Goal: Use online tool/utility: Use online tool/utility

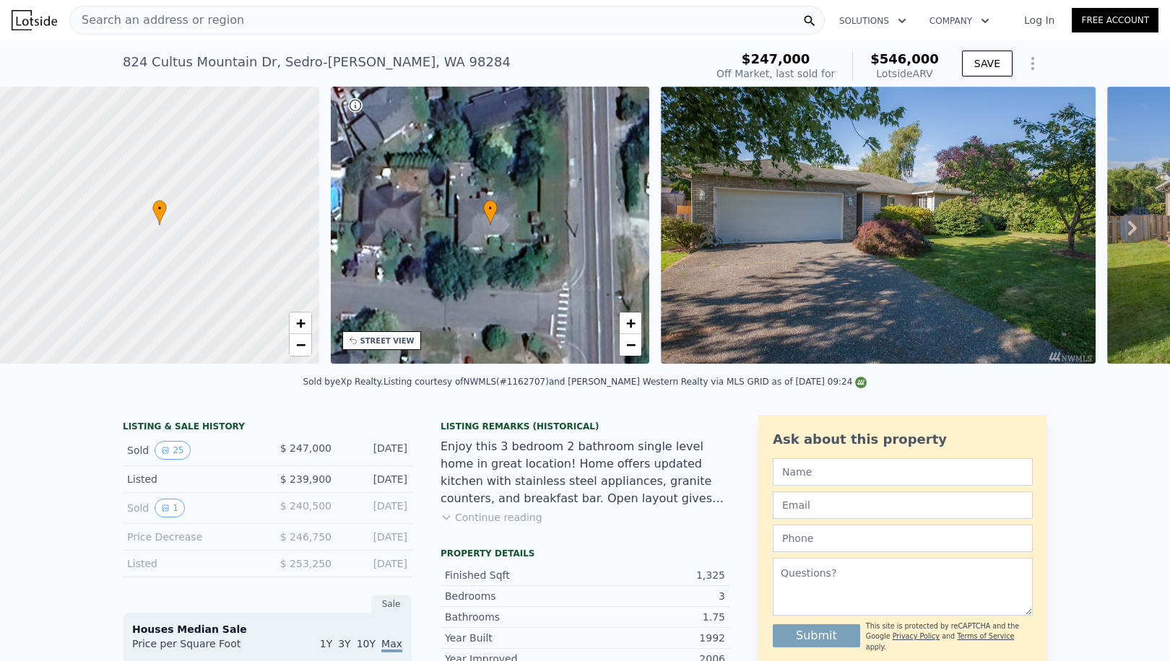
scroll to position [-2, 0]
click at [194, 35] on div "Search an address or region Solutions Company Open main menu Log In Free Account" at bounding box center [585, 20] width 1147 height 35
click at [139, 24] on span "Search an address or region" at bounding box center [157, 20] width 174 height 17
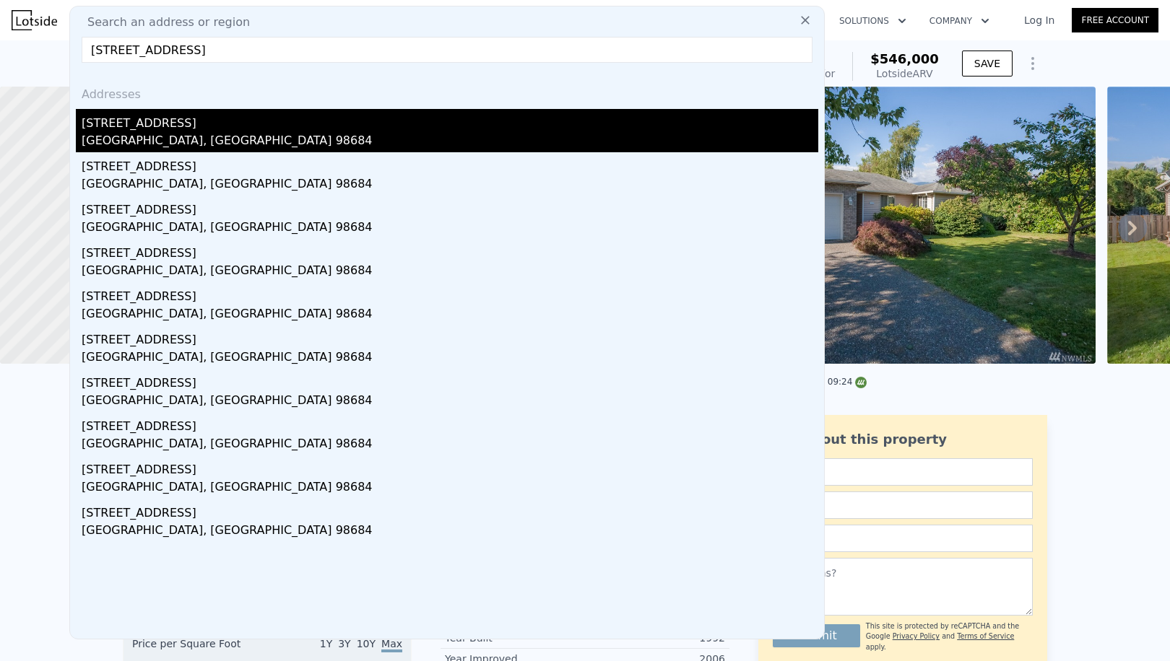
type input "[STREET_ADDRESS]"
click at [142, 127] on div "[STREET_ADDRESS]" at bounding box center [450, 120] width 737 height 23
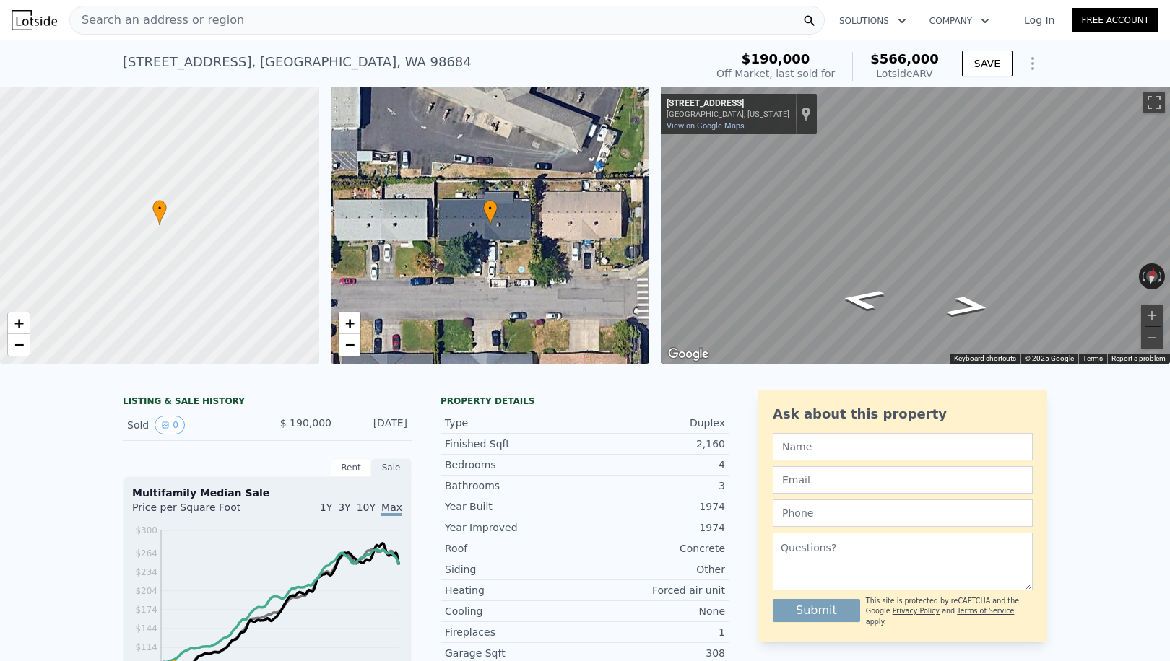
scroll to position [-1, 0]
click at [269, 19] on div "Search an address or region" at bounding box center [446, 20] width 755 height 29
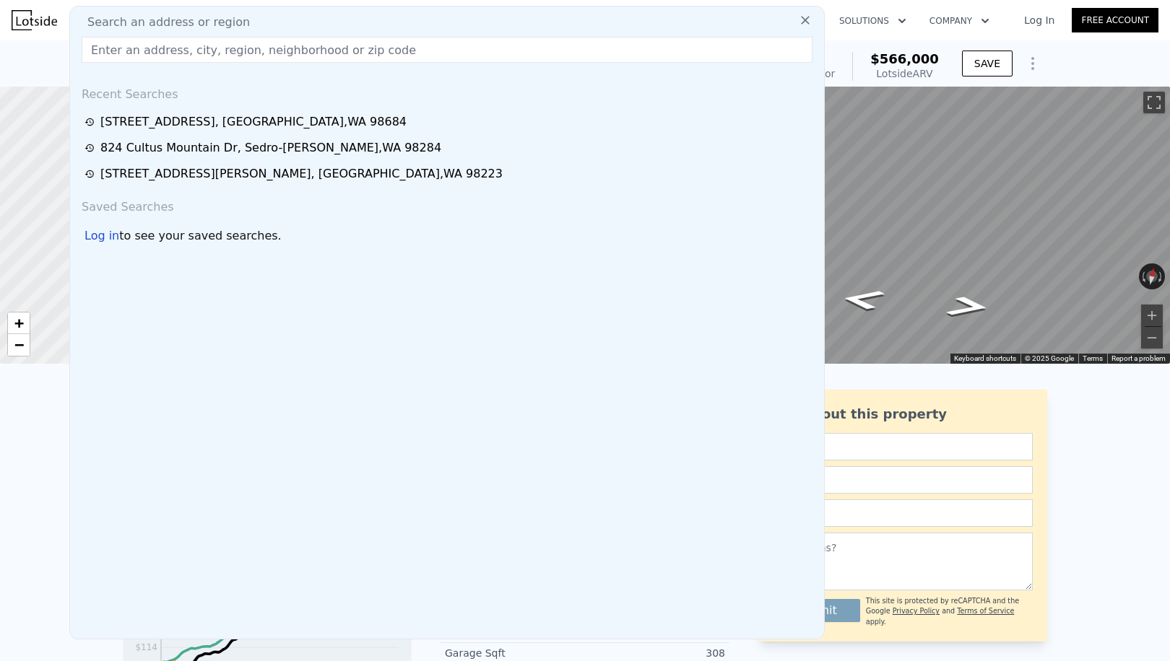
scroll to position [0, 0]
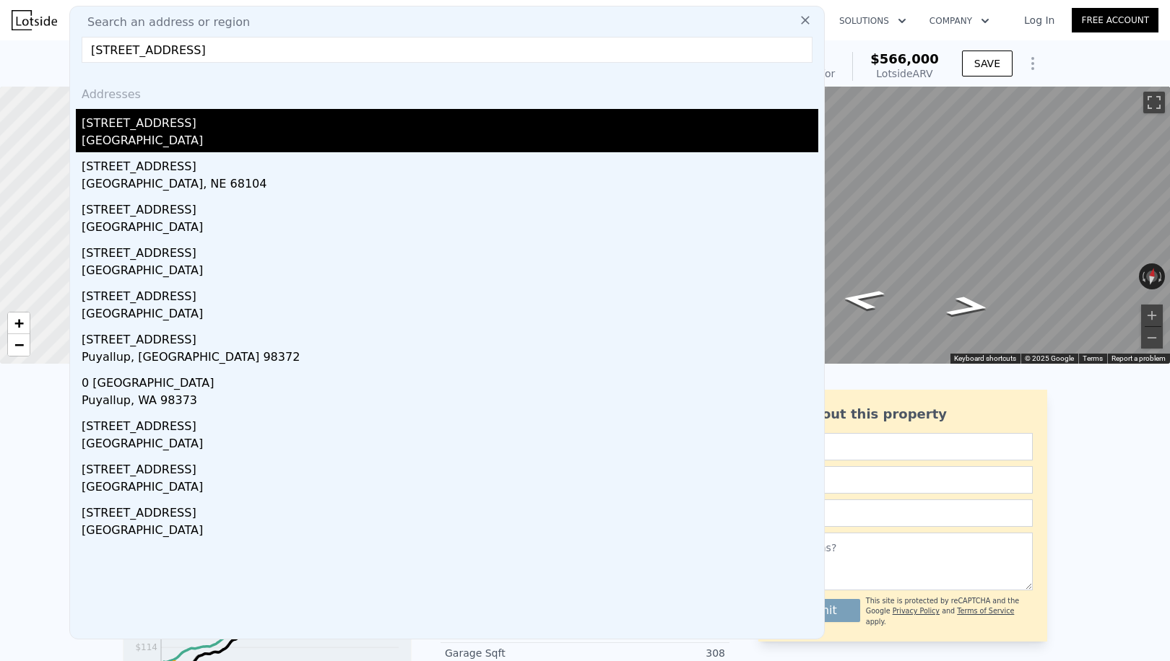
type input "[STREET_ADDRESS]"
click at [198, 151] on div "[GEOGRAPHIC_DATA]" at bounding box center [450, 142] width 737 height 20
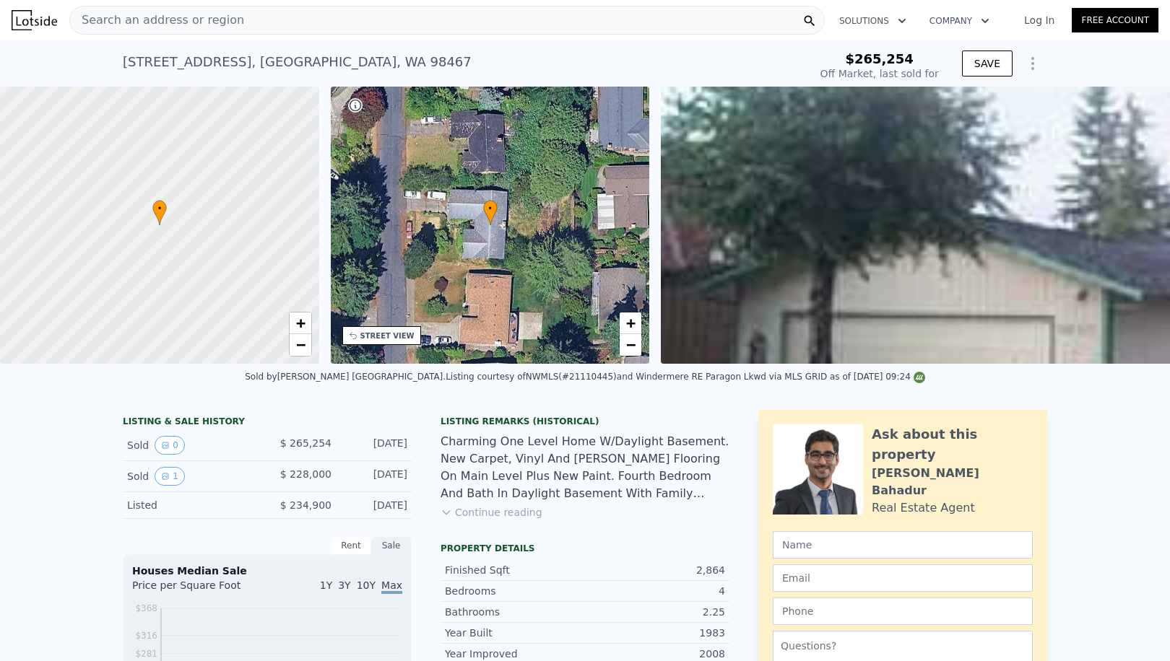
click at [1037, 57] on icon "Show Options" at bounding box center [1032, 63] width 17 height 17
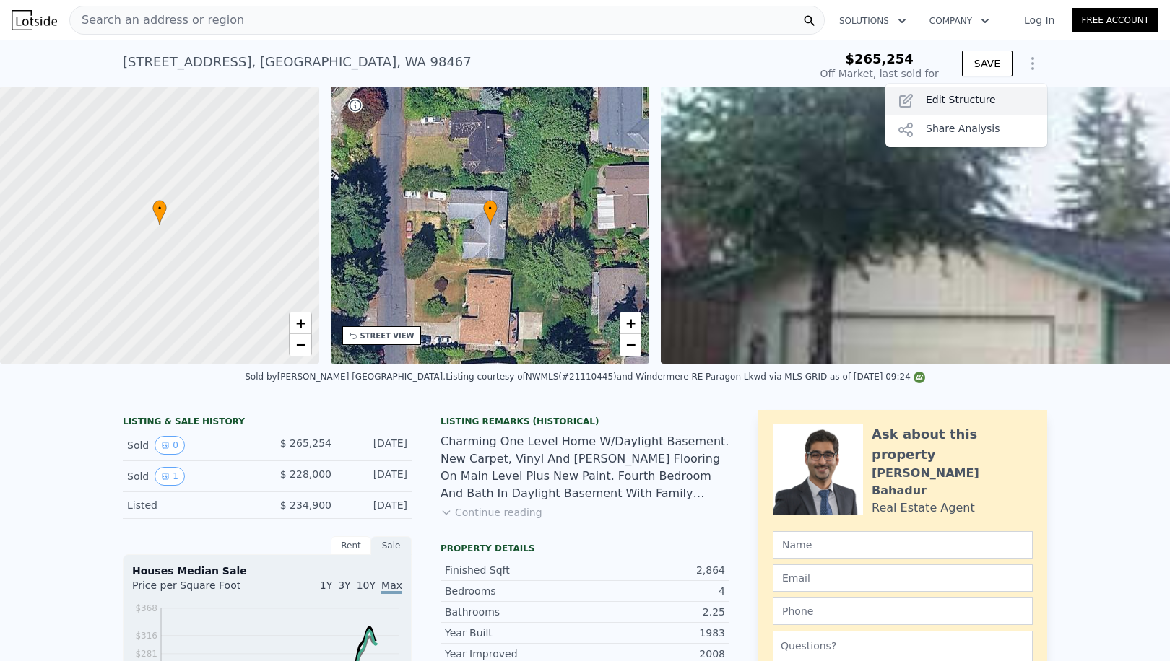
click at [968, 102] on div "Edit Structure" at bounding box center [966, 101] width 162 height 29
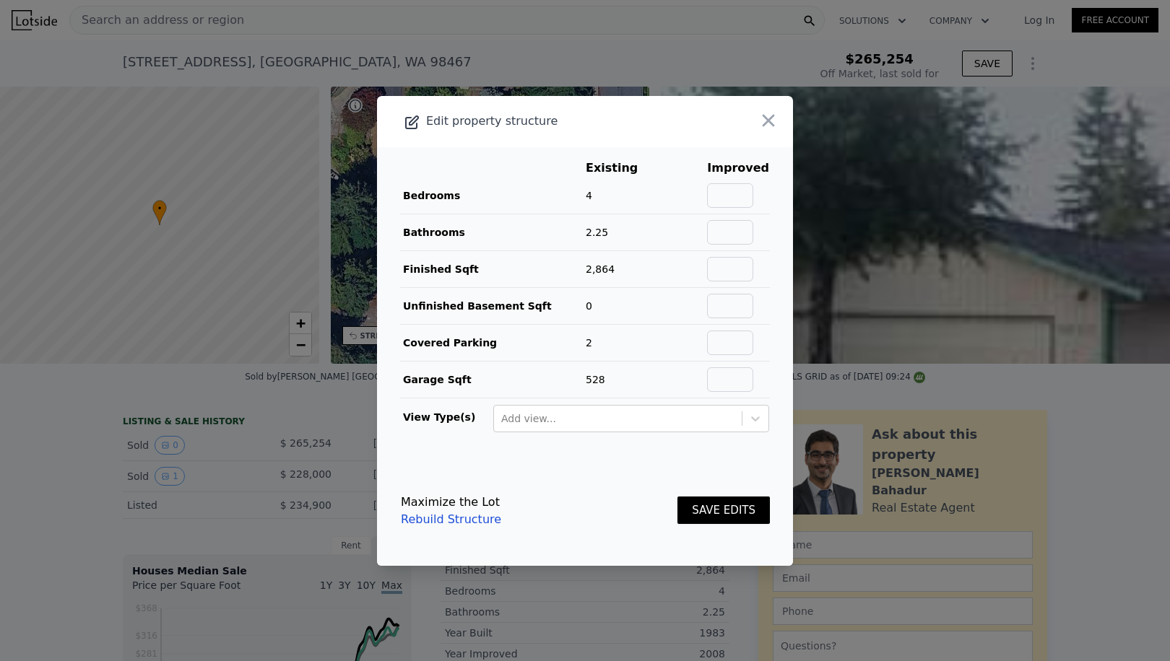
click at [747, 215] on td at bounding box center [738, 232] width 64 height 37
click at [746, 201] on input "text" at bounding box center [730, 195] width 46 height 25
type input "4"
click at [751, 231] on input "text" at bounding box center [730, 232] width 46 height 25
type input "2.25"
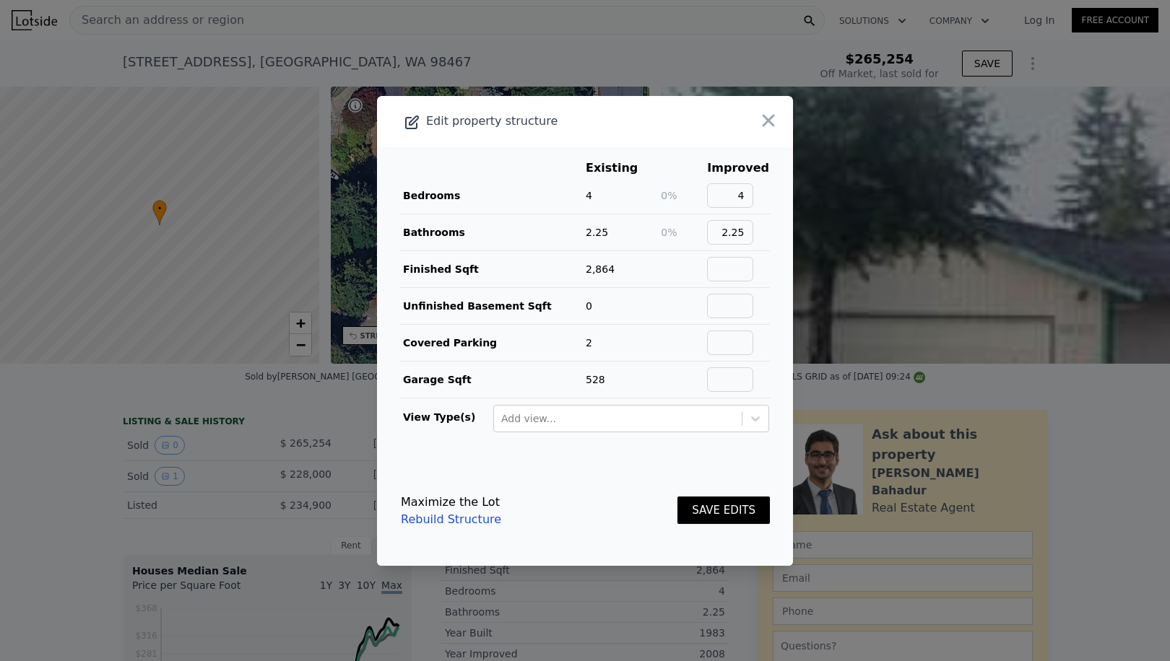
click at [763, 260] on td at bounding box center [738, 269] width 64 height 37
click at [753, 263] on input "text" at bounding box center [730, 269] width 46 height 25
type input "2864"
click at [736, 310] on input "text" at bounding box center [730, 306] width 46 height 25
type input "0"
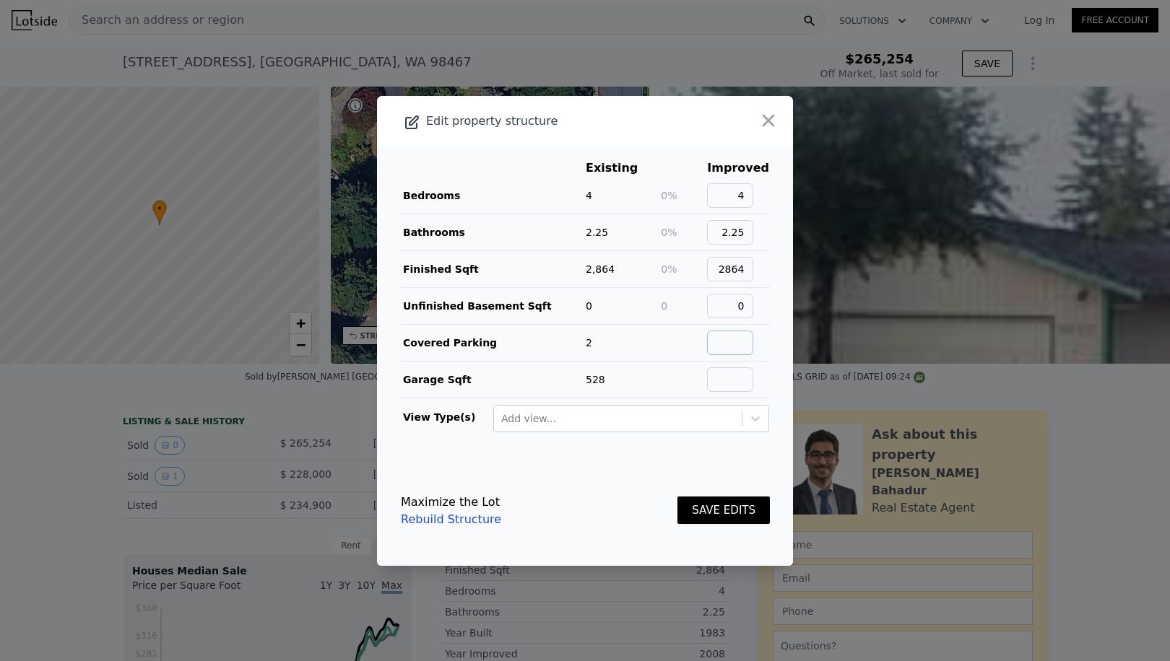
click at [726, 351] on input "text" at bounding box center [730, 343] width 46 height 25
type input "2"
click at [752, 398] on td at bounding box center [738, 379] width 64 height 37
click at [752, 378] on input "text" at bounding box center [730, 380] width 46 height 25
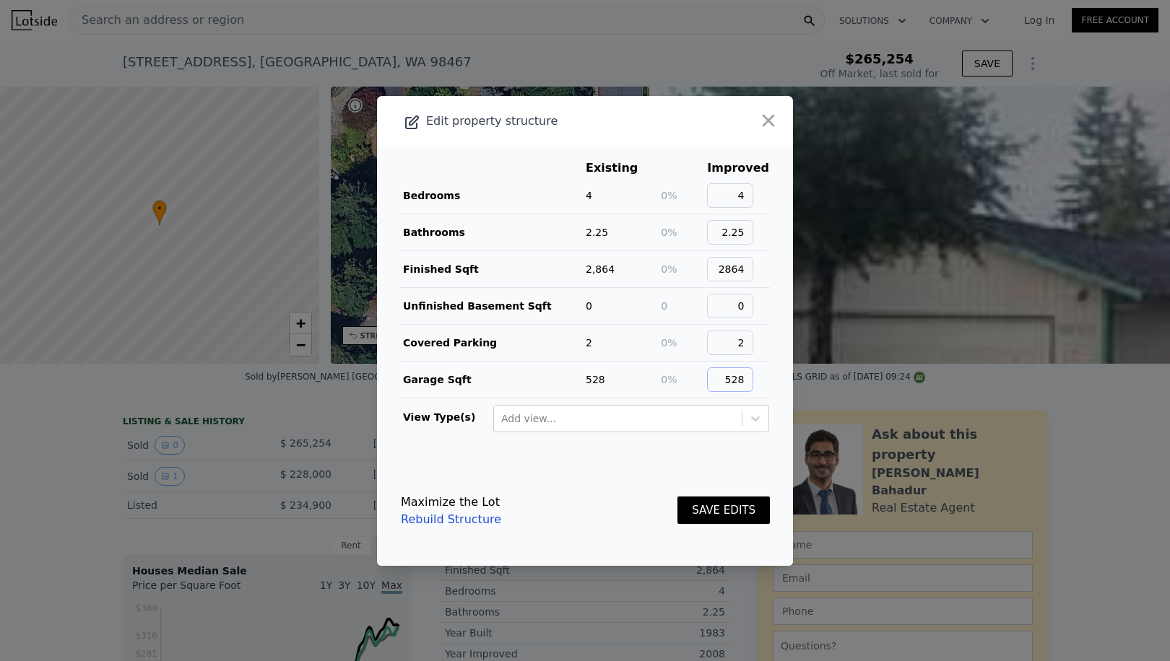
type input "528"
click at [713, 508] on button "SAVE EDITS" at bounding box center [723, 511] width 92 height 28
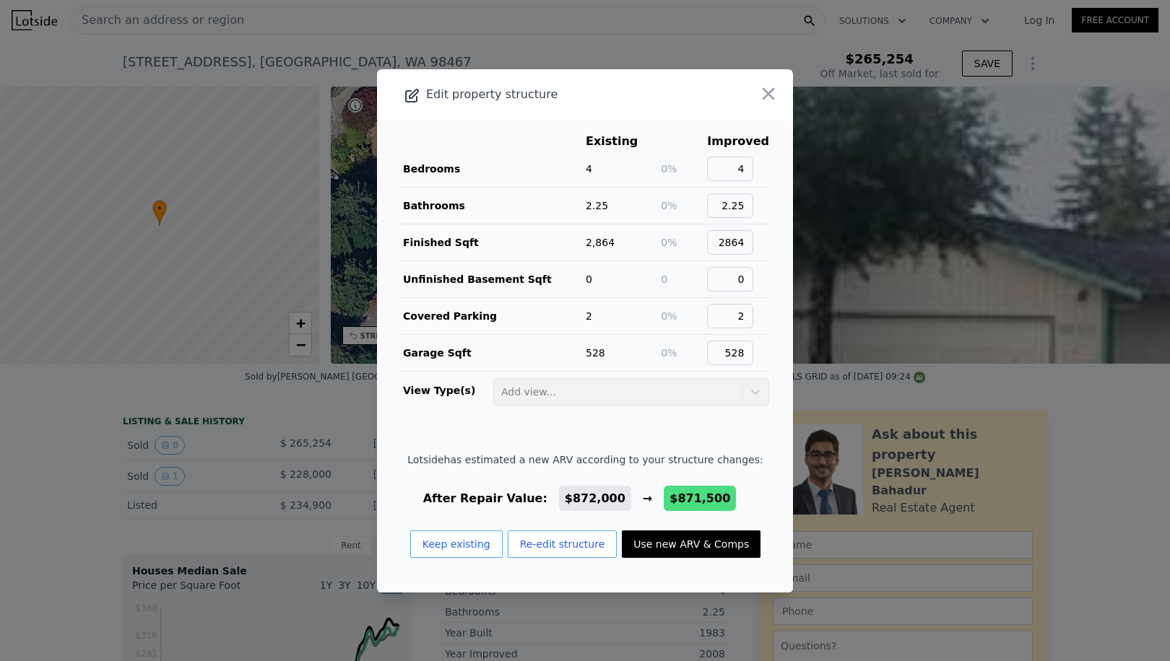
click at [700, 535] on button "Use new ARV & Comps" at bounding box center [691, 544] width 139 height 27
type input "$ 871,500"
type input "$ 561,561"
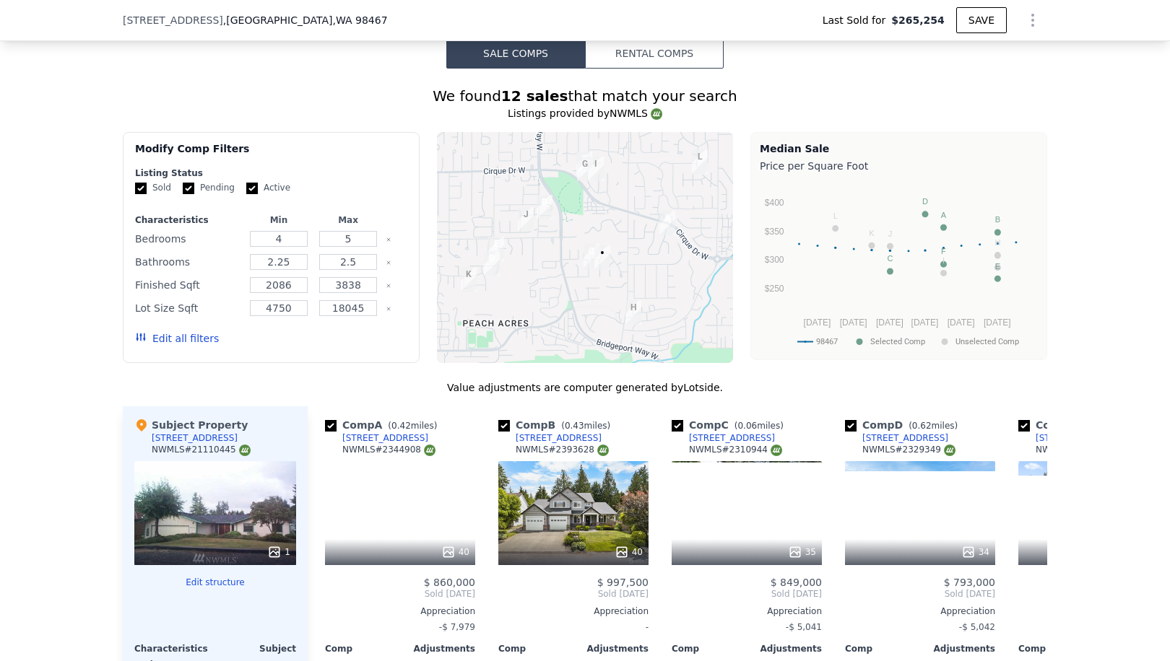
scroll to position [1478, 0]
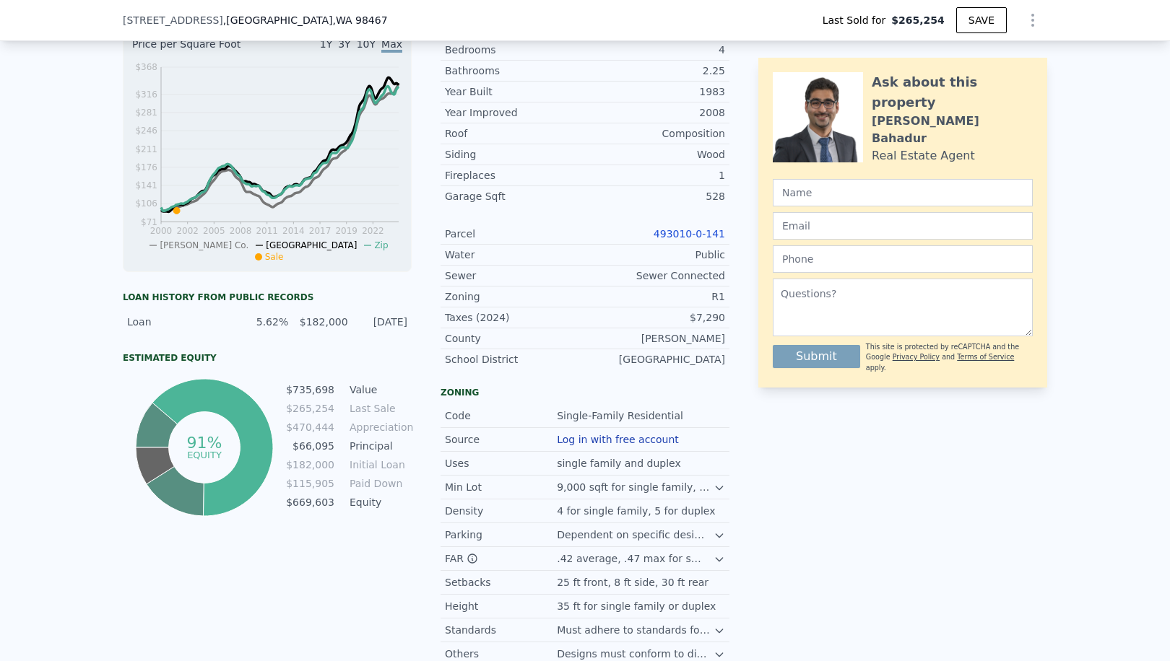
type input "$ 872,000"
type input "$ 562,026"
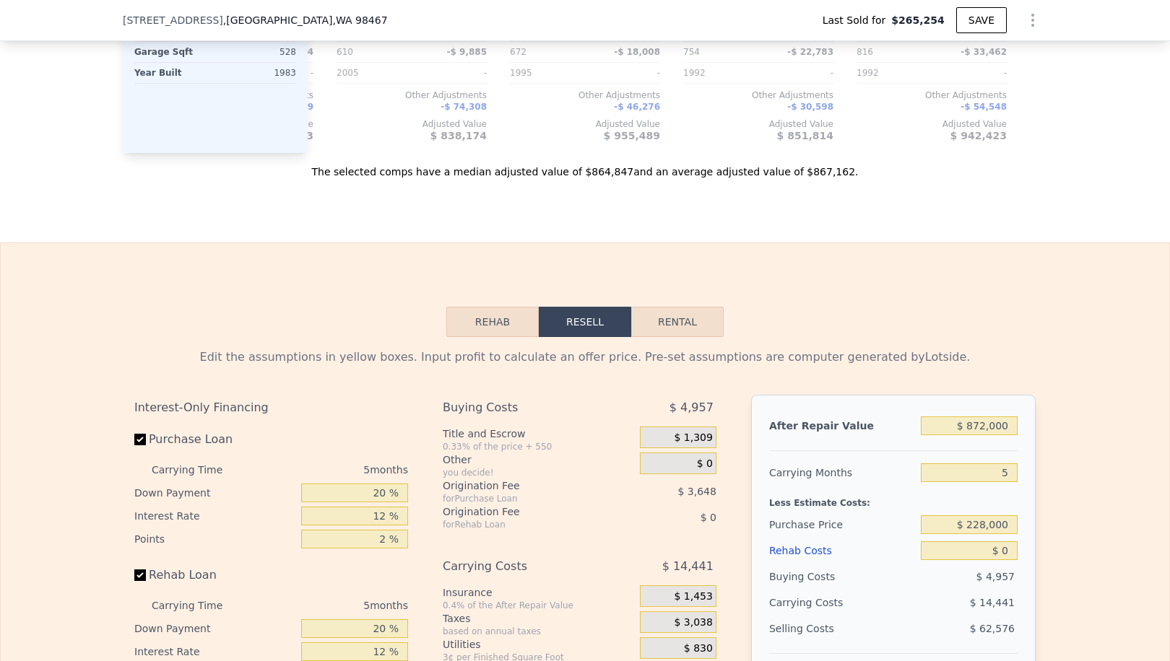
scroll to position [2285, 0]
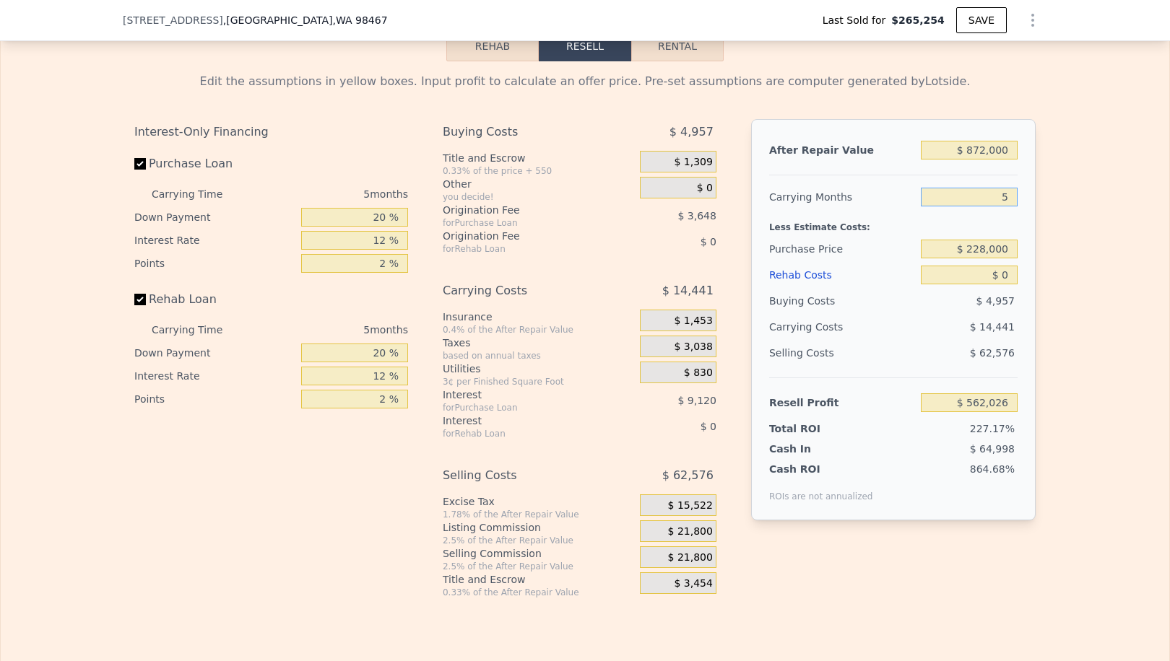
click at [1009, 206] on input "5" at bounding box center [969, 197] width 97 height 19
type input "4"
type input "$ 564,914"
type input "3"
type input "$ 567,802"
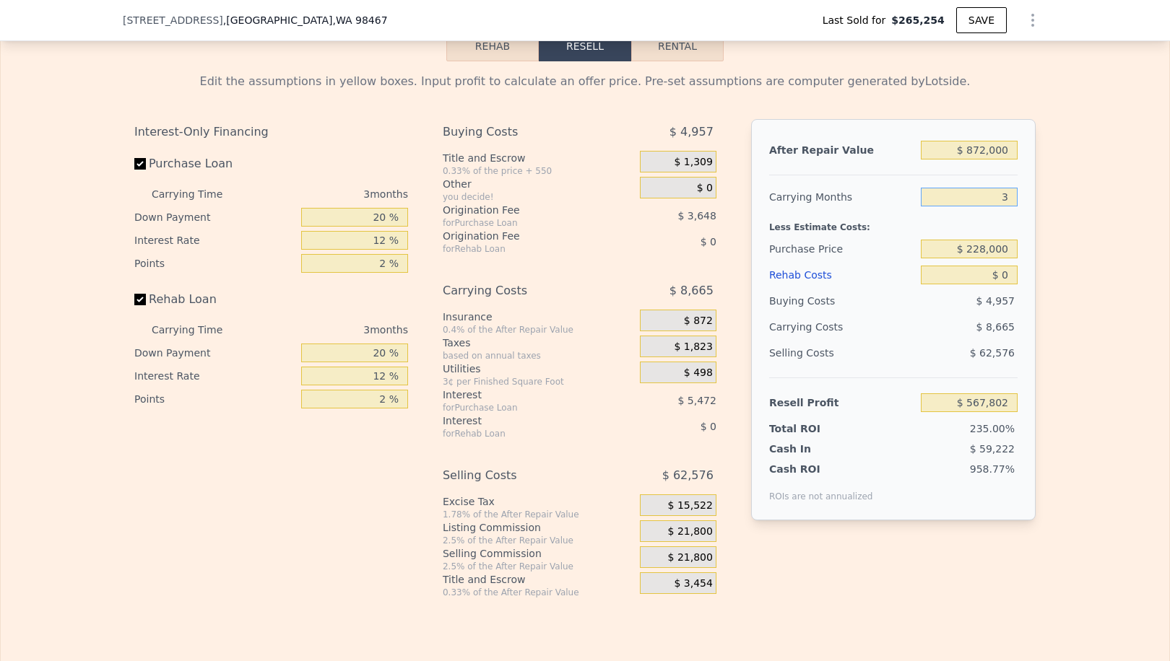
type input "3"
click at [981, 256] on input "$ 228,000" at bounding box center [969, 249] width 97 height 19
type input "$ 228,000"
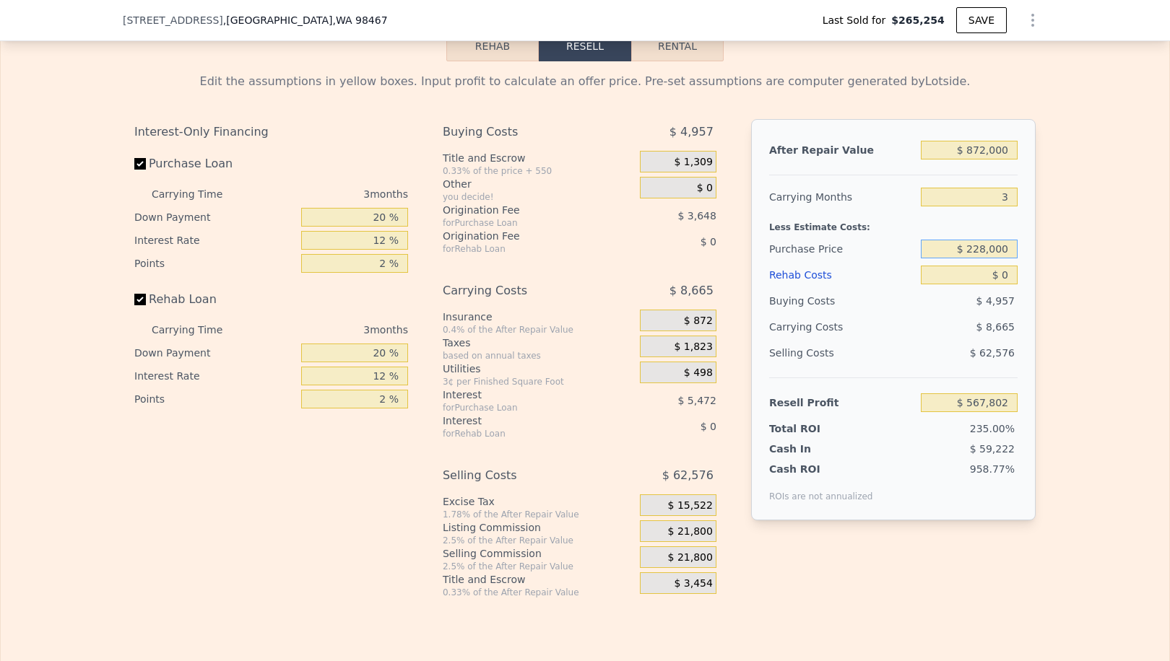
type input "5"
type input "$ 562,026"
click at [982, 258] on input "$ 2,280,005,000" at bounding box center [969, 249] width 97 height 19
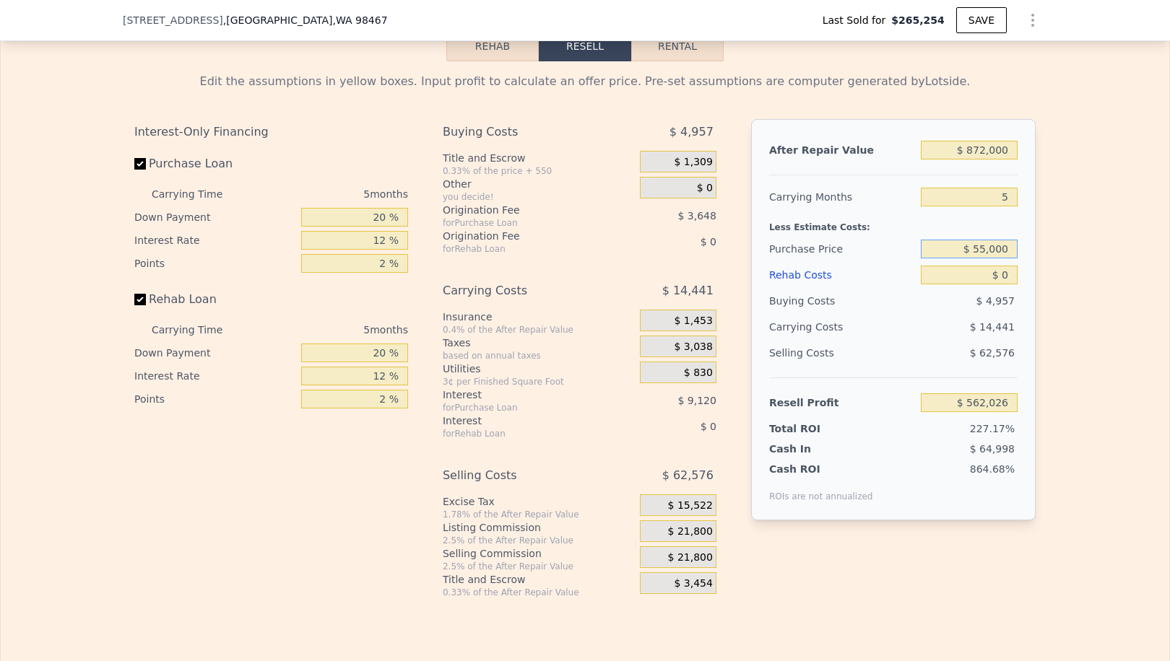
type input "$ 550,000"
click at [917, 314] on div "Buying Costs $ 4,957" at bounding box center [893, 301] width 248 height 26
type input "$ 220,921"
click at [1017, 207] on input "5" at bounding box center [969, 197] width 97 height 19
type input "3"
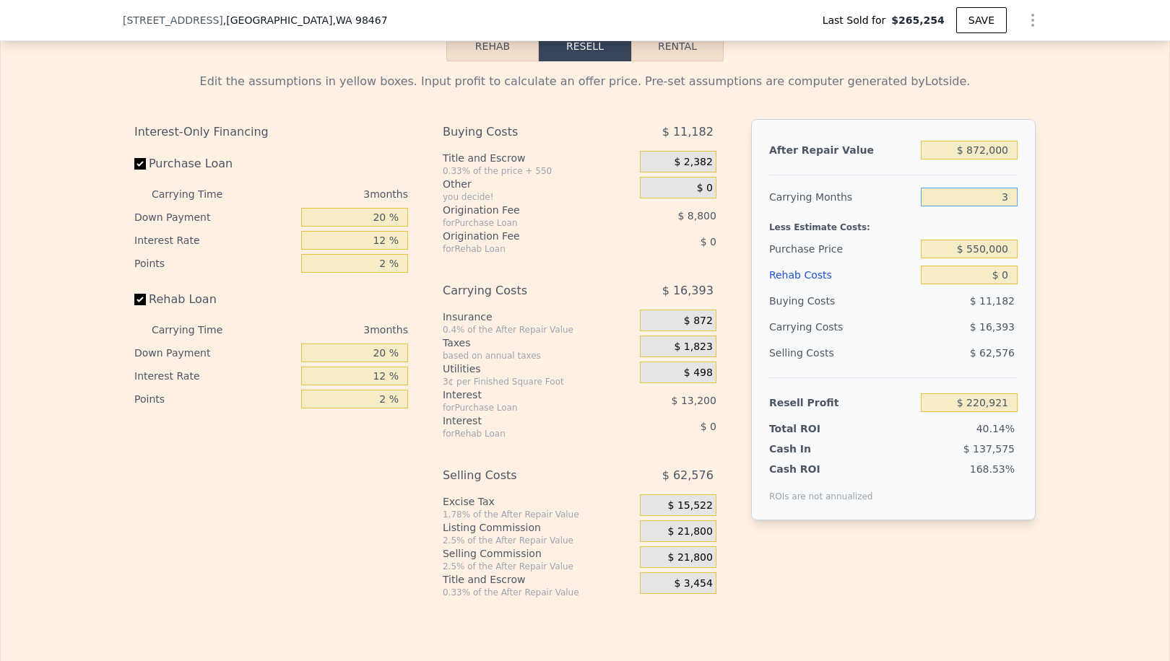
type input "$ 231,849"
type input "3"
click at [1011, 284] on input "$ 0" at bounding box center [969, 275] width 97 height 19
type input "$ 7"
type input "$ 231,842"
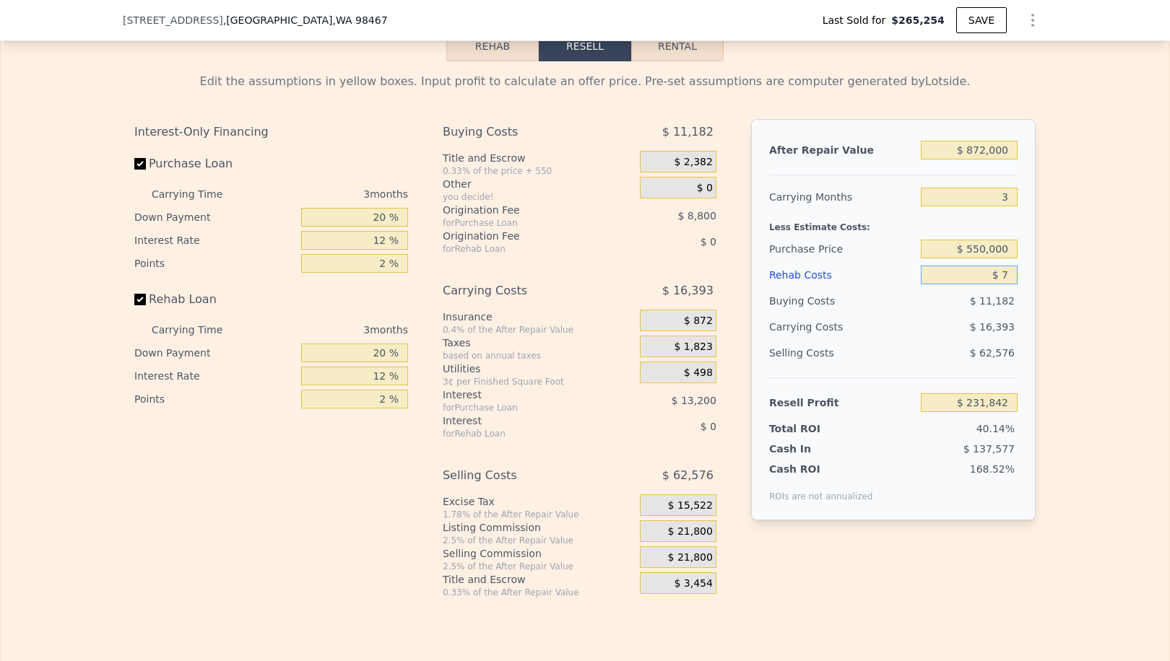
type input "$ 70"
type input "$ 231,775"
type input "$ 700"
type input "$ 231,120"
type input "$ 7,000"
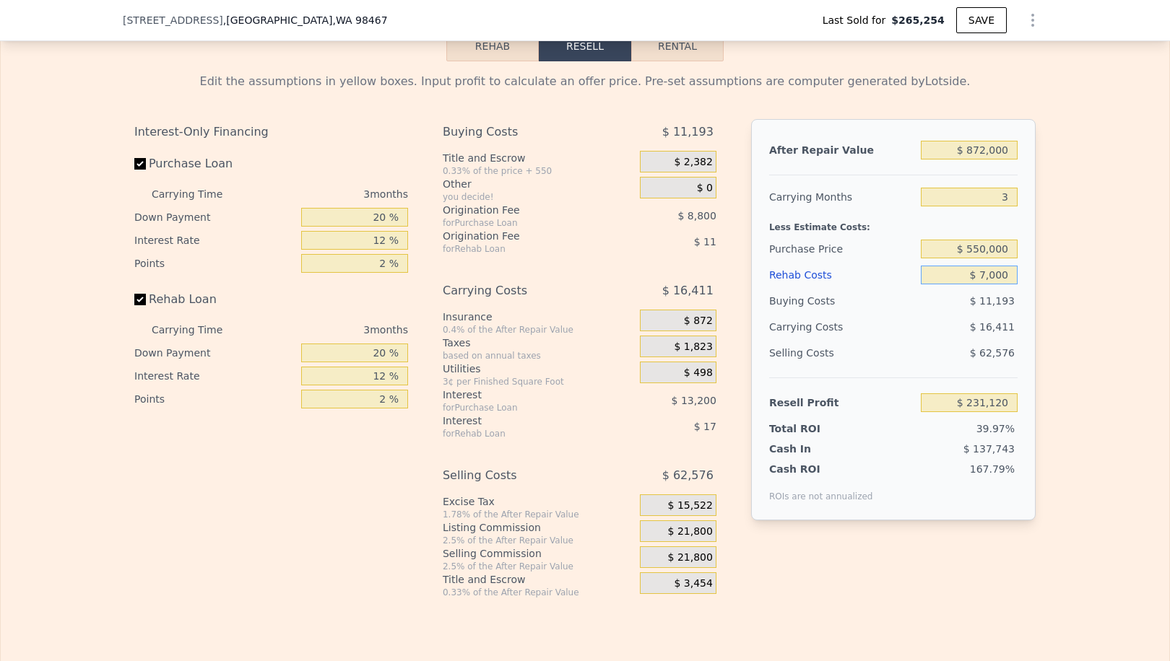
type input "$ 224,569"
type input "$ 70,000"
type input "$ 159,049"
click at [877, 378] on div "Selling Costs $ 62,576" at bounding box center [893, 359] width 248 height 38
click at [980, 258] on input "$ 550,000" at bounding box center [969, 249] width 97 height 19
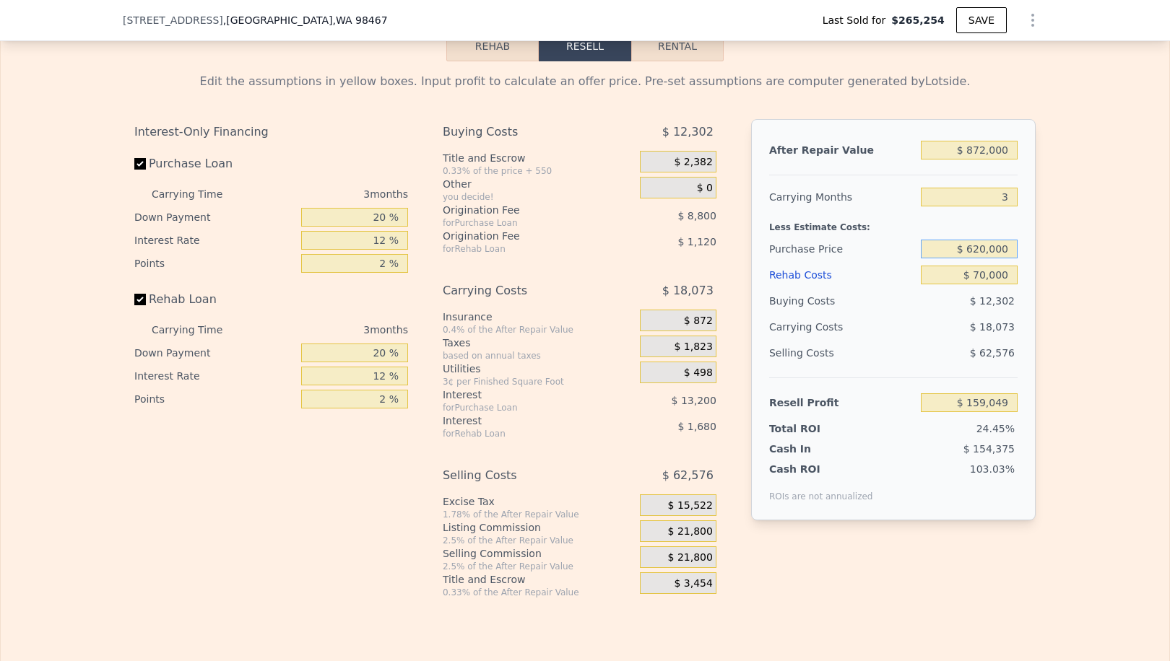
type input "$ 620,000"
click at [942, 364] on div "$ 62,576" at bounding box center [969, 353] width 97 height 26
type input "$ 86,016"
click at [983, 252] on div "$ 620,000" at bounding box center [969, 249] width 97 height 26
click at [982, 254] on input "$ 620,000" at bounding box center [969, 249] width 97 height 19
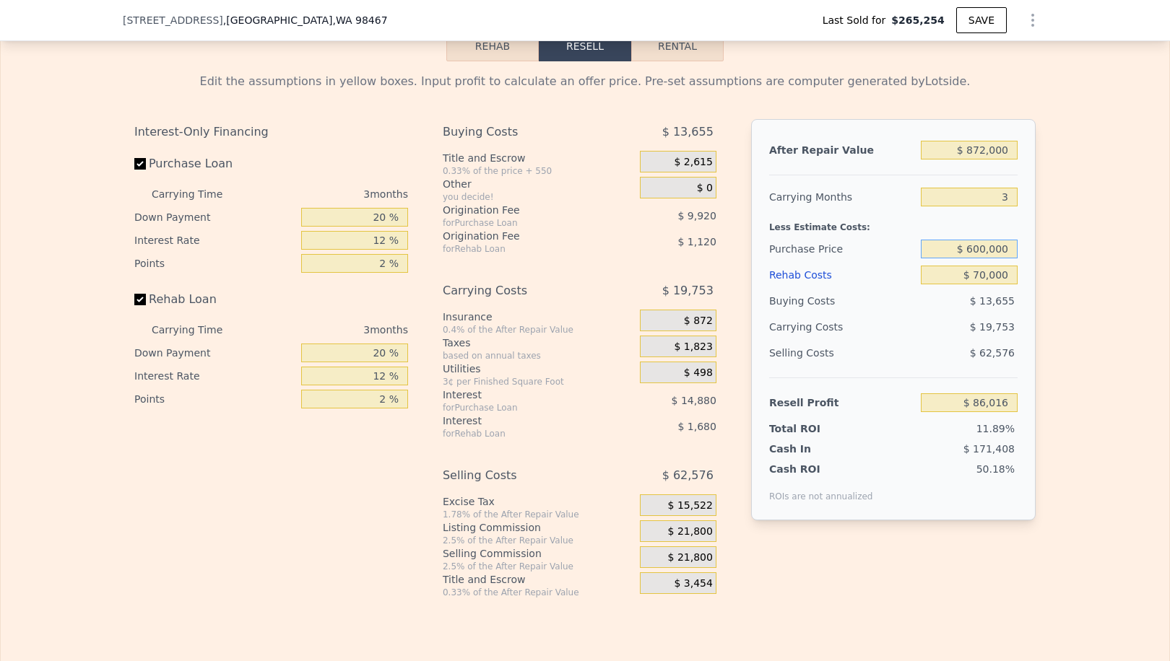
type input "$ 600,000"
click at [933, 305] on div "$ 13,268" at bounding box center [969, 301] width 97 height 26
type input "$ 106,883"
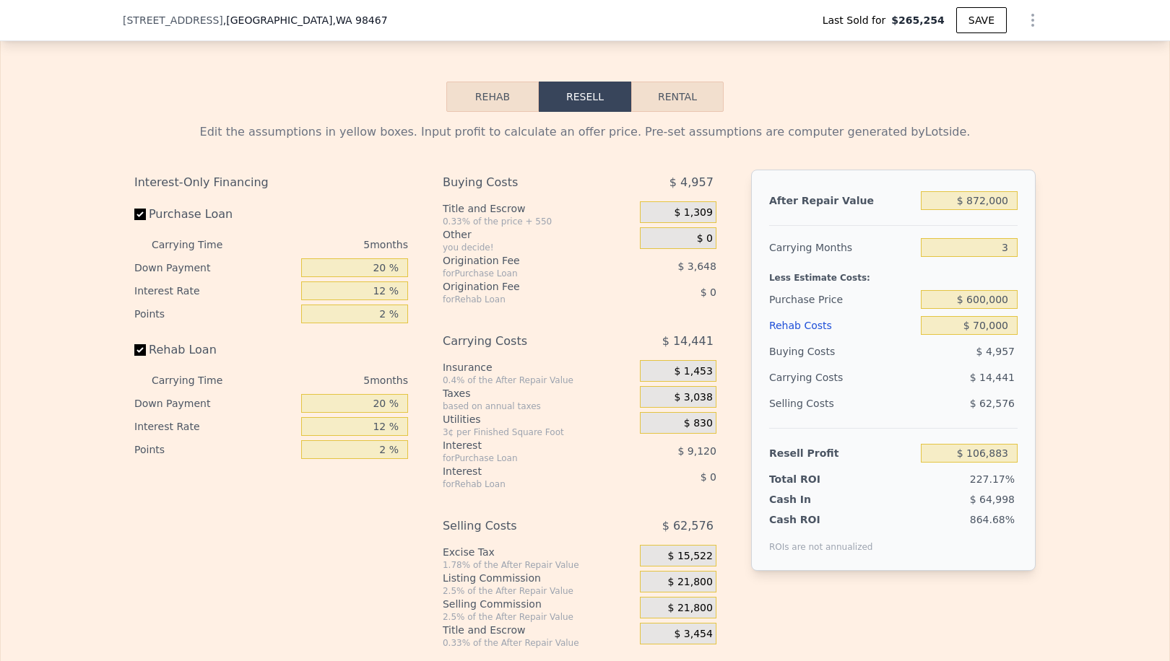
type input "5"
type input "$ 0"
type input "$ 562,026"
